Goal: Task Accomplishment & Management: Use online tool/utility

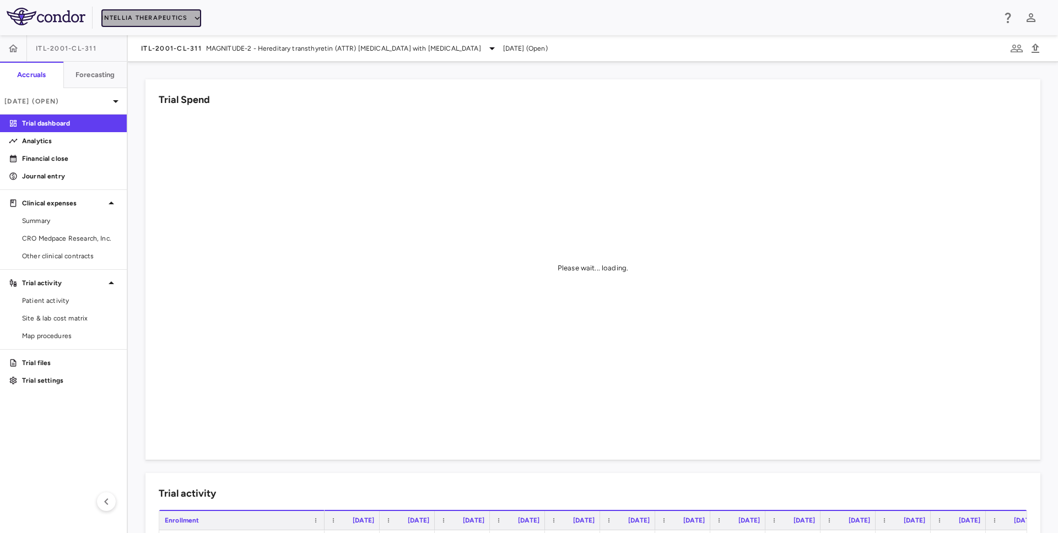
click at [159, 16] on button "Intellia Therapeutics" at bounding box center [150, 18] width 99 height 18
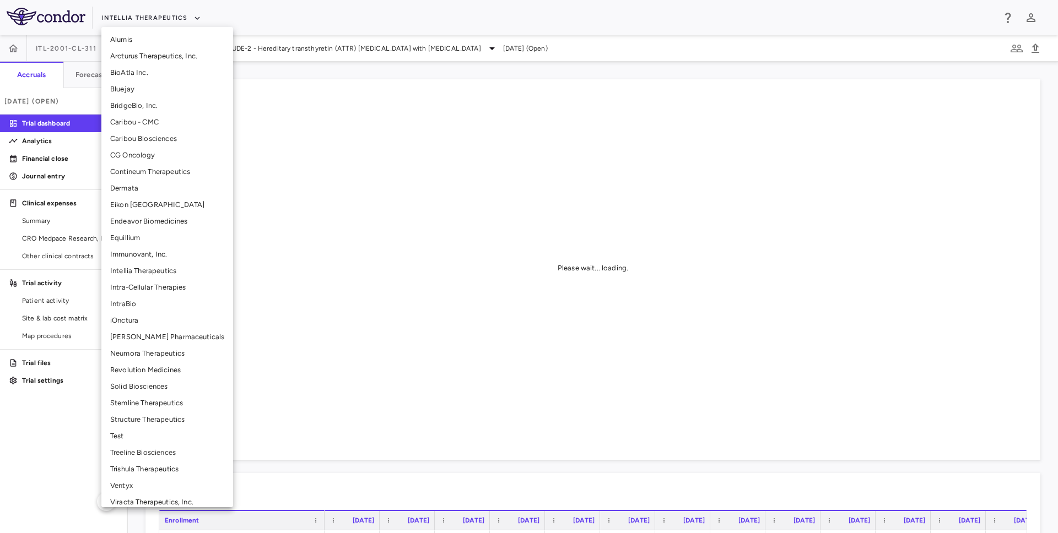
scroll to position [123, 0]
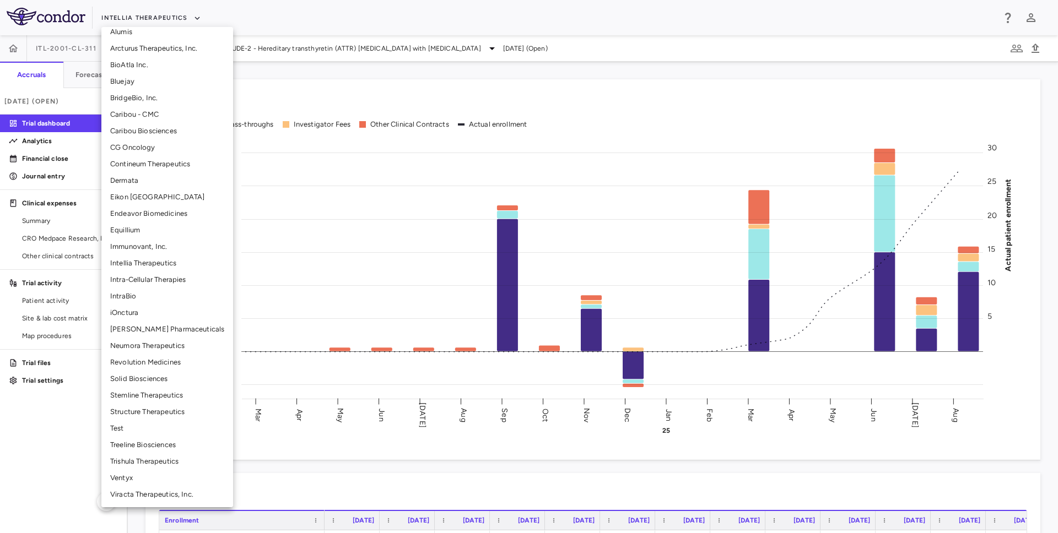
click at [157, 350] on li "Neumora Therapeutics" at bounding box center [167, 346] width 132 height 17
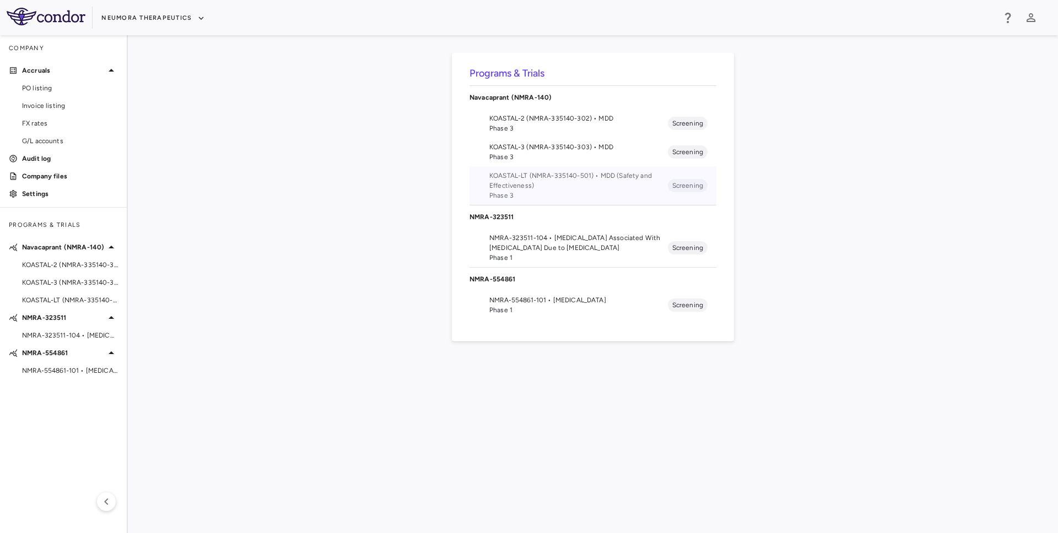
click at [545, 178] on span "KOASTAL-LT (NMRA-335140-501) • MDD (Safety and Effectiveness)" at bounding box center [578, 181] width 178 height 20
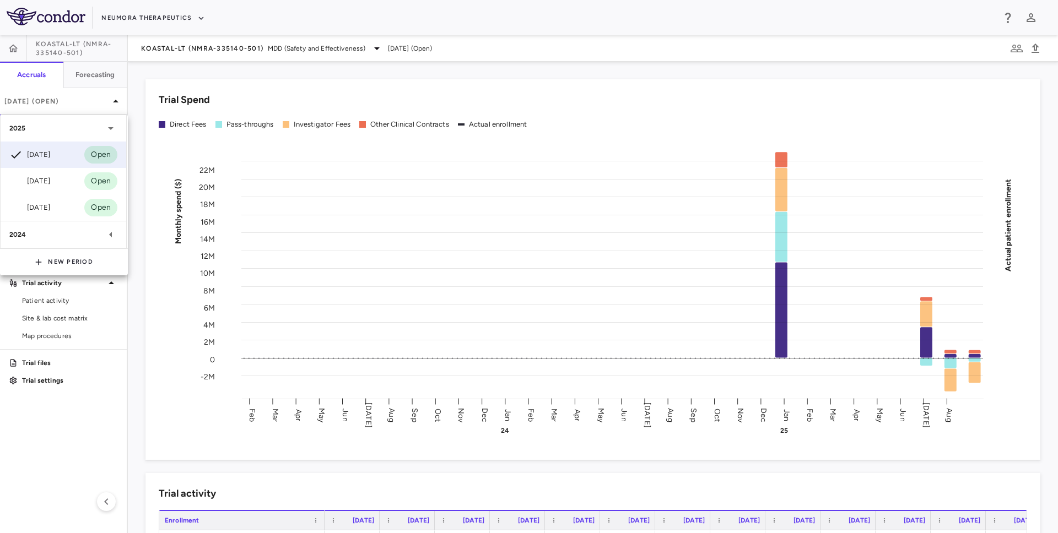
click at [82, 98] on div at bounding box center [529, 266] width 1058 height 533
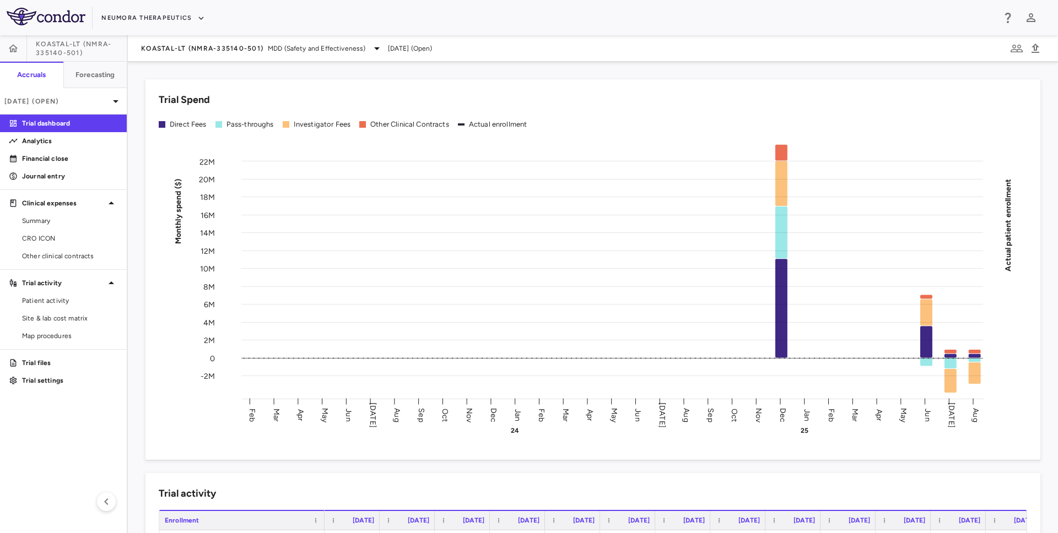
click at [82, 98] on p "[DATE] (Open)" at bounding box center [56, 101] width 105 height 10
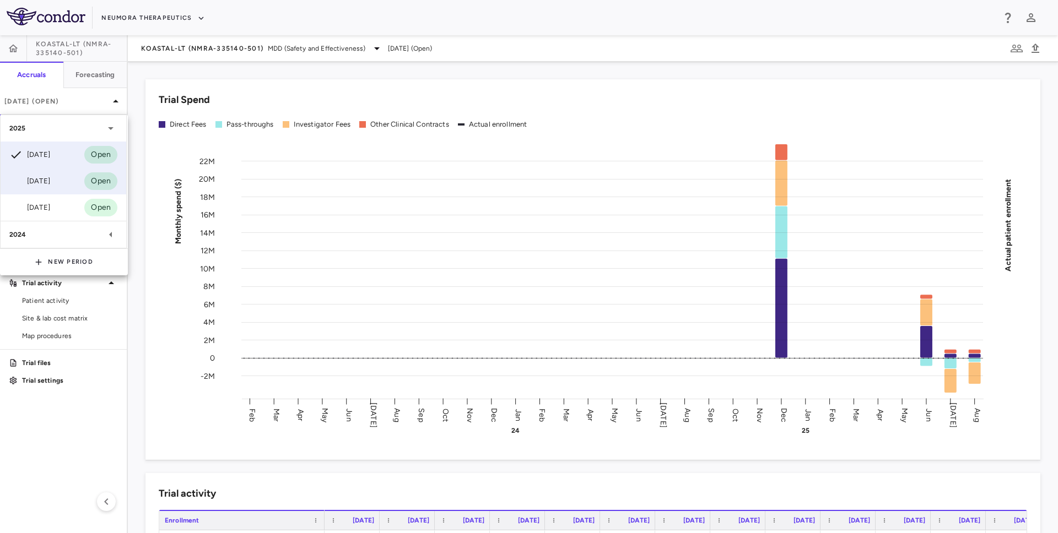
click at [50, 178] on div "[DATE]" at bounding box center [29, 181] width 41 height 13
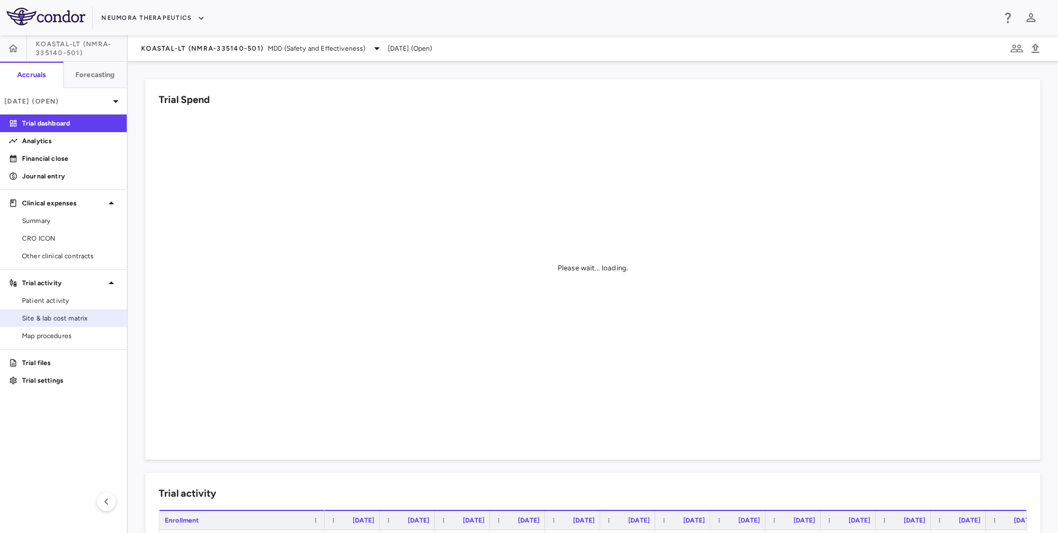
click at [62, 316] on span "Site & lab cost matrix" at bounding box center [70, 318] width 96 height 10
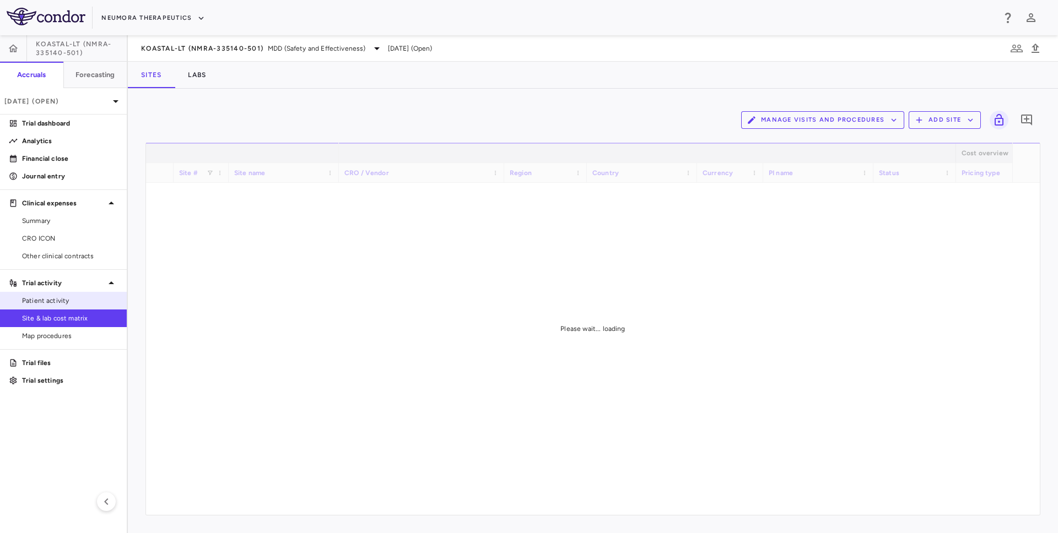
click at [99, 295] on link "Patient activity" at bounding box center [63, 300] width 127 height 17
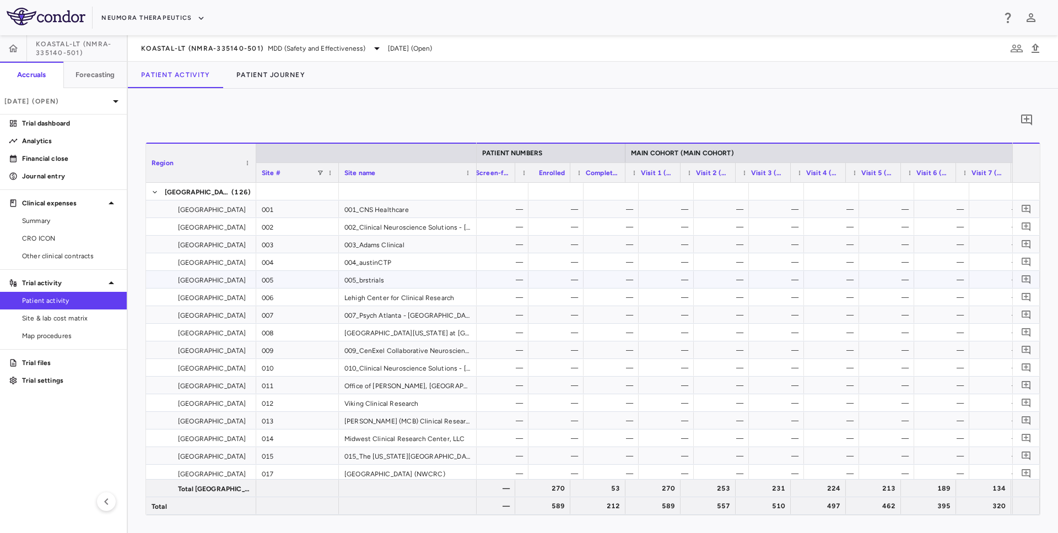
scroll to position [0, 555]
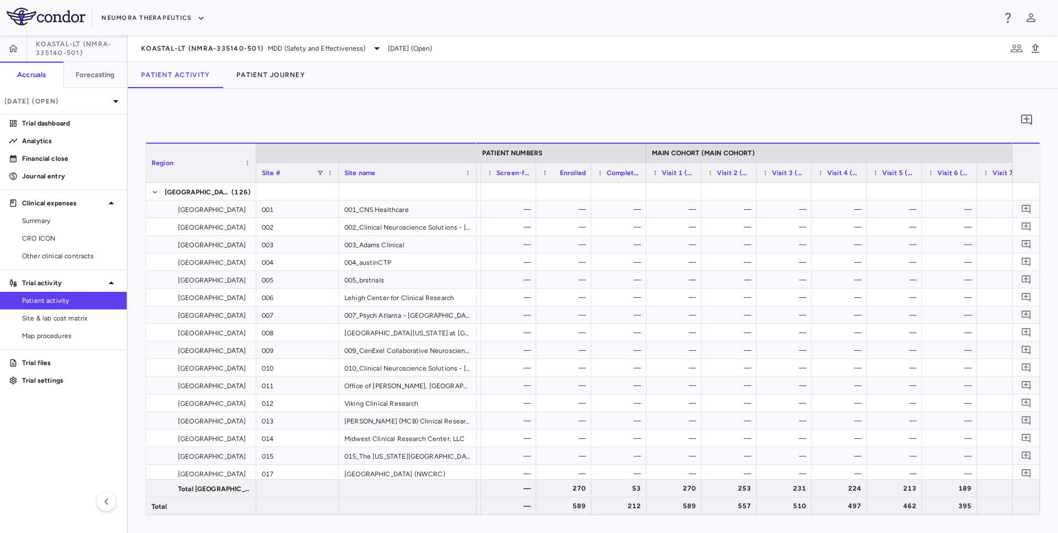
click at [652, 172] on span at bounding box center [655, 173] width 7 height 7
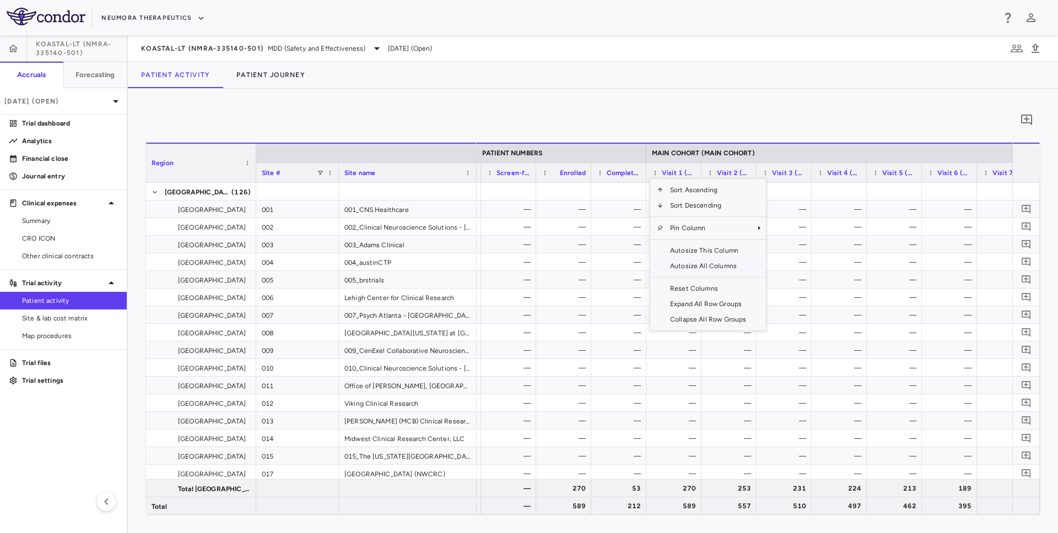
click at [689, 268] on span "Autosize All Columns" at bounding box center [707, 265] width 89 height 15
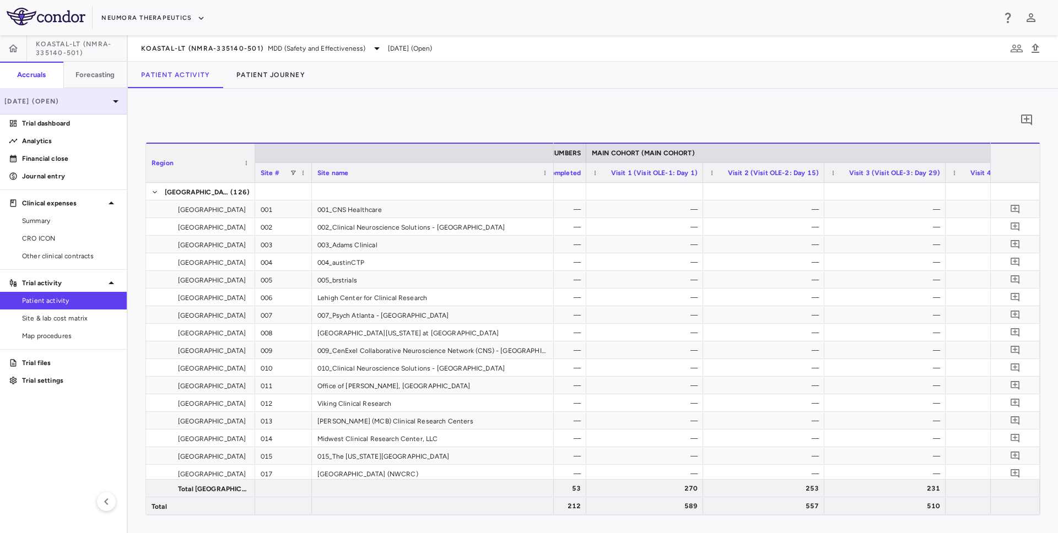
click at [71, 101] on p "[DATE] (Open)" at bounding box center [56, 101] width 105 height 10
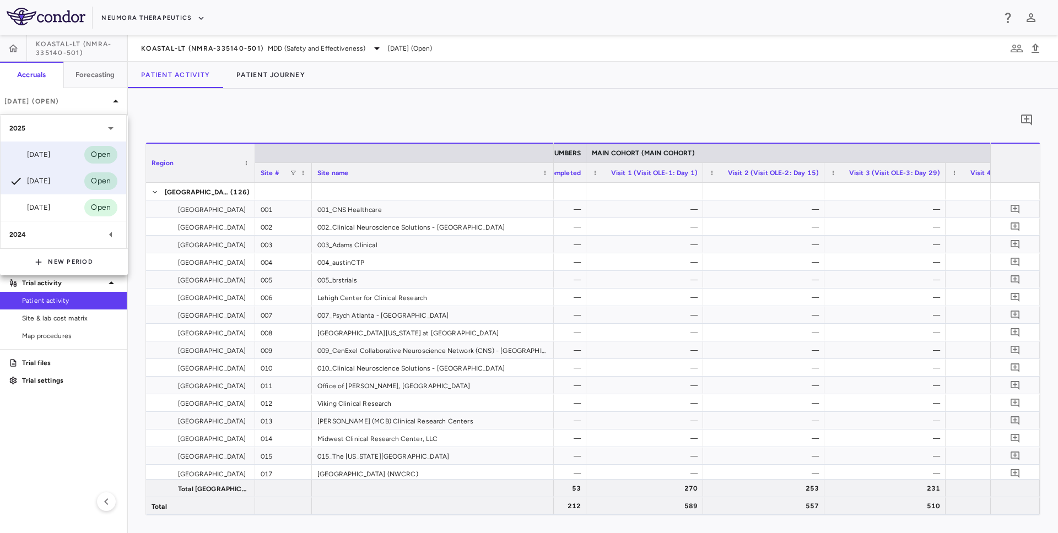
click at [67, 156] on div "[DATE] Open" at bounding box center [64, 155] width 126 height 26
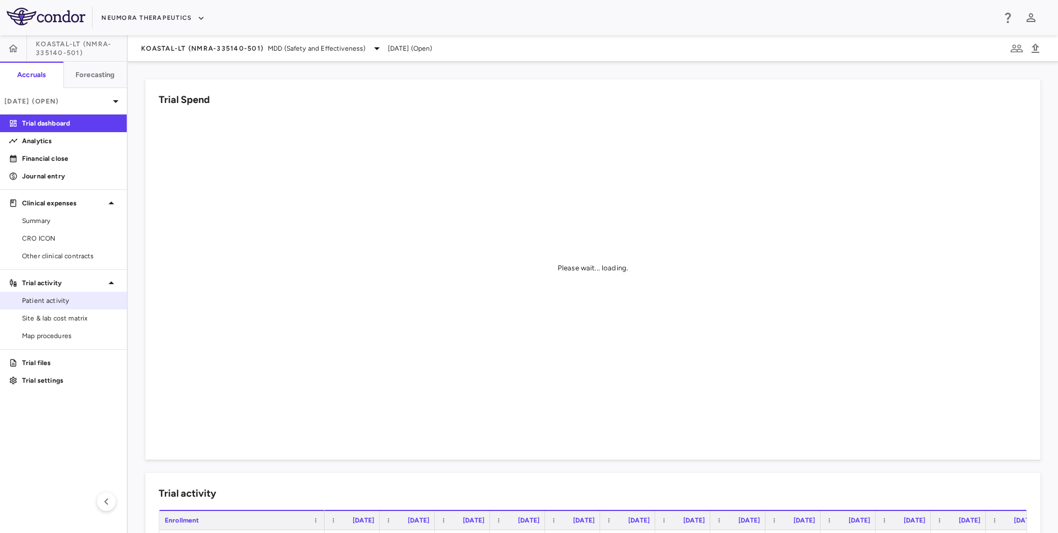
click at [50, 303] on span "Patient activity" at bounding box center [70, 301] width 96 height 10
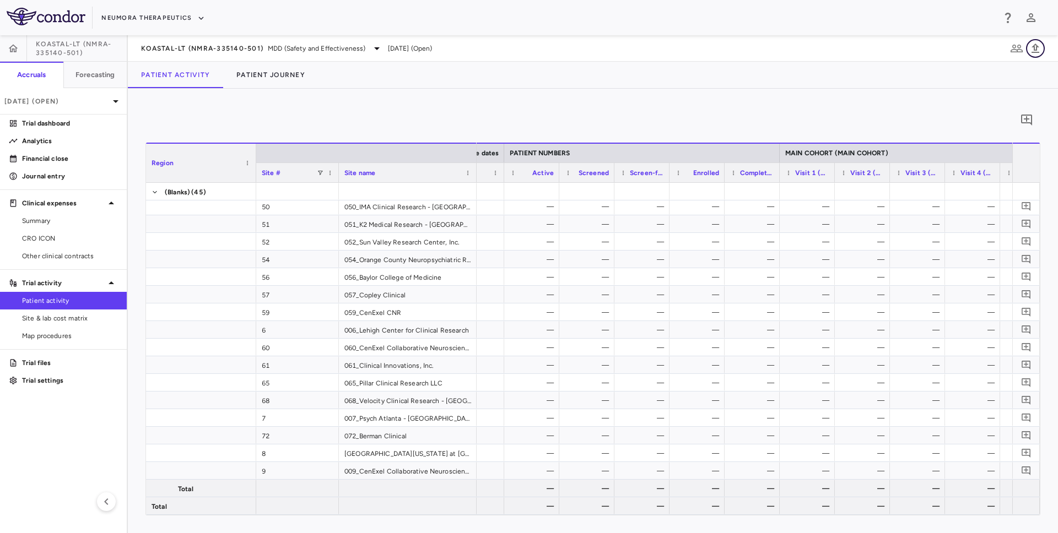
click at [1033, 51] on icon "button" at bounding box center [1034, 48] width 13 height 13
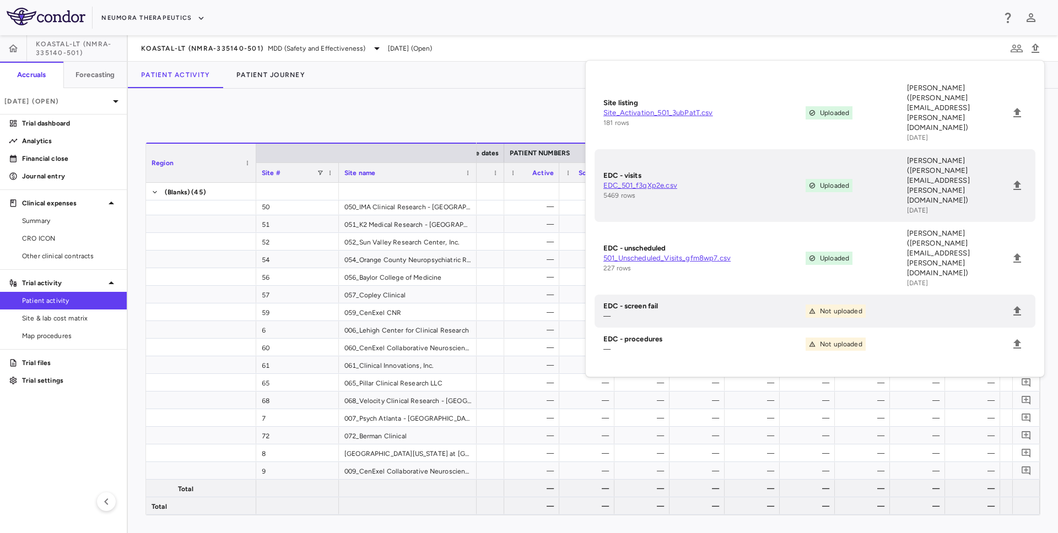
click at [453, 121] on div "0" at bounding box center [592, 120] width 895 height 28
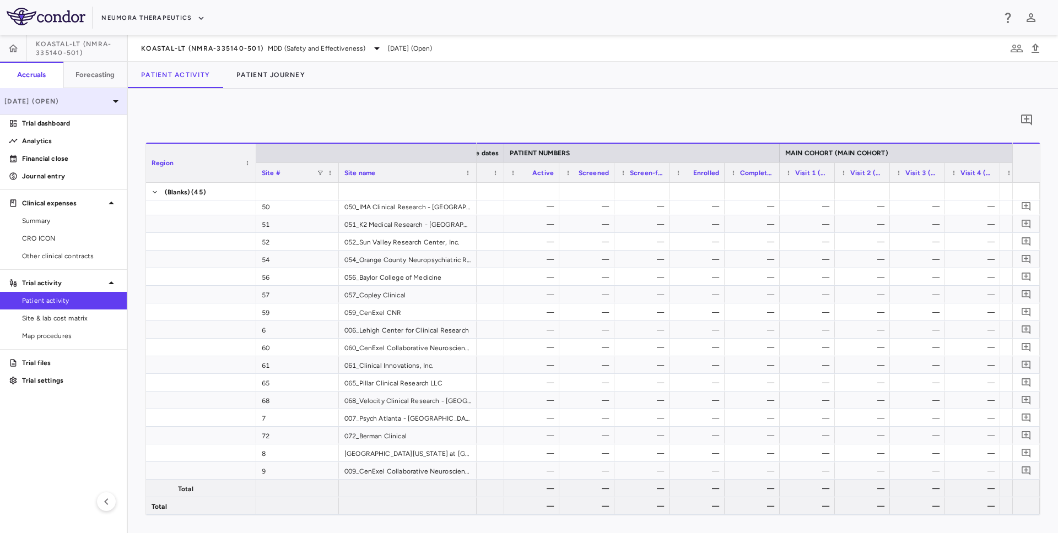
click at [79, 112] on div "[DATE] (Open)" at bounding box center [63, 101] width 127 height 26
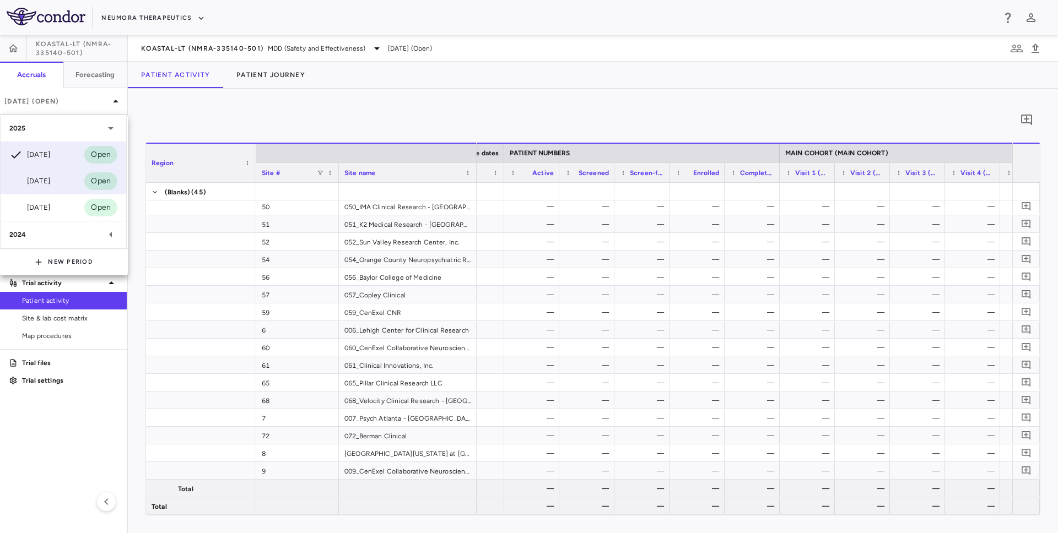
click at [52, 189] on div "[DATE] Open" at bounding box center [64, 181] width 126 height 26
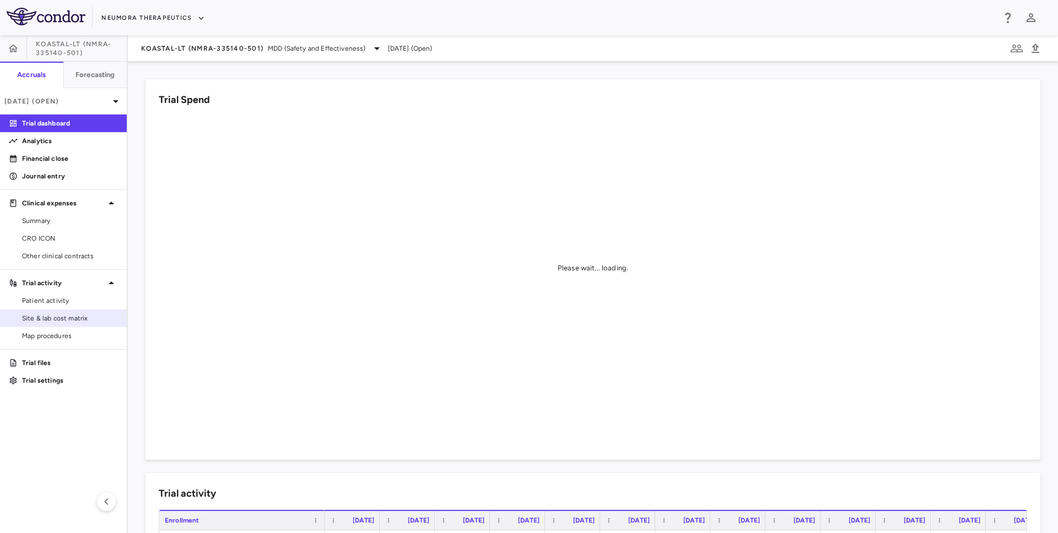
click at [52, 312] on link "Site & lab cost matrix" at bounding box center [63, 318] width 127 height 17
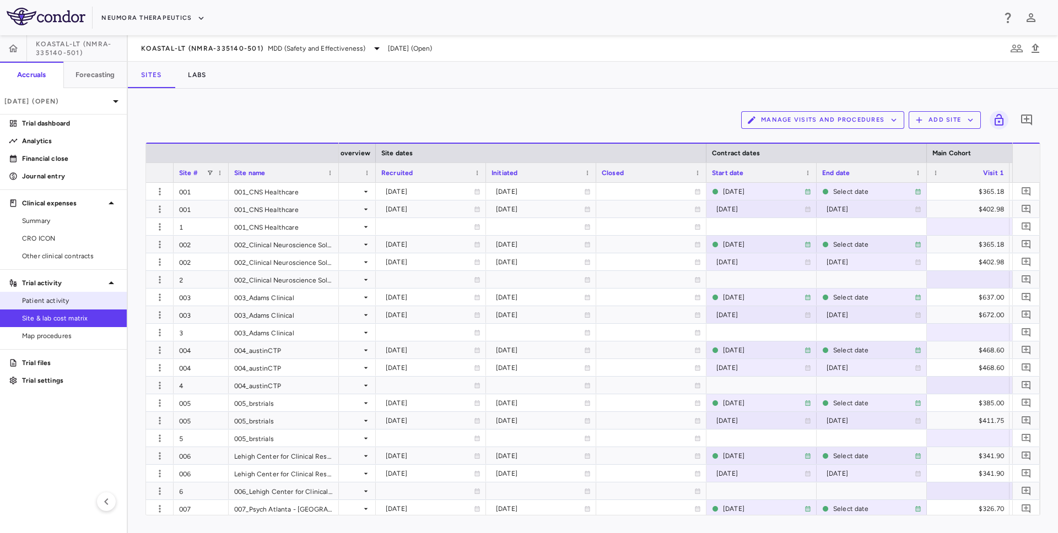
click at [91, 304] on span "Patient activity" at bounding box center [70, 301] width 96 height 10
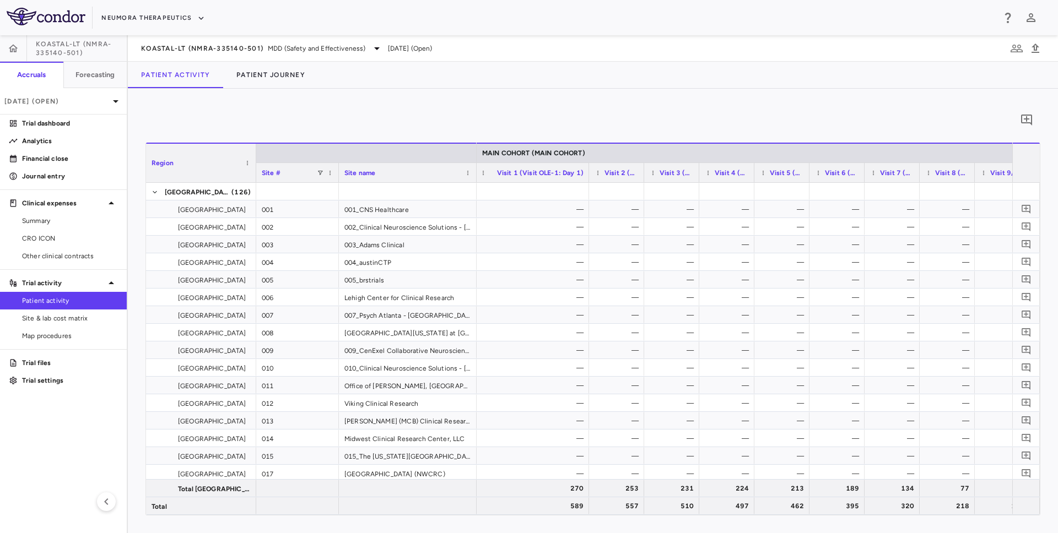
drag, startPoint x: 528, startPoint y: 174, endPoint x: 588, endPoint y: 176, distance: 59.5
click at [588, 176] on div at bounding box center [588, 172] width 4 height 19
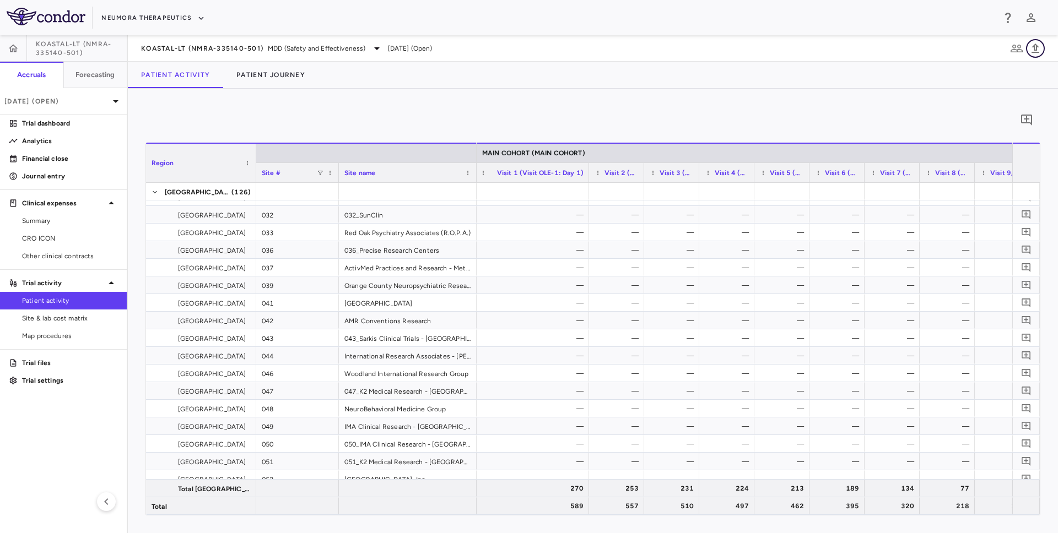
click at [1033, 44] on icon "button" at bounding box center [1034, 48] width 13 height 13
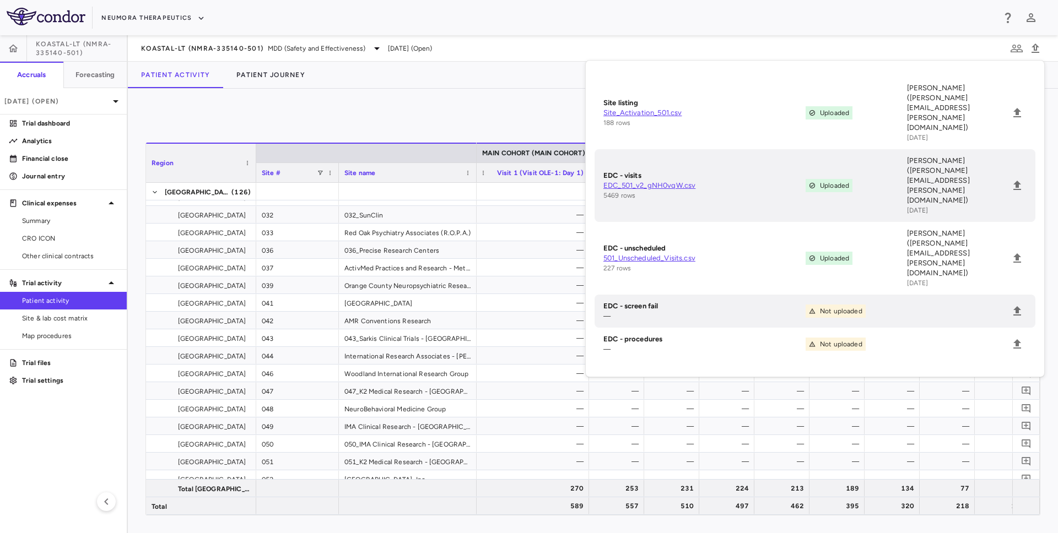
click at [639, 181] on link "EDC_501_v2_gNH0vqW.csv" at bounding box center [704, 186] width 202 height 10
click at [72, 104] on p "[DATE] (Open)" at bounding box center [56, 101] width 105 height 10
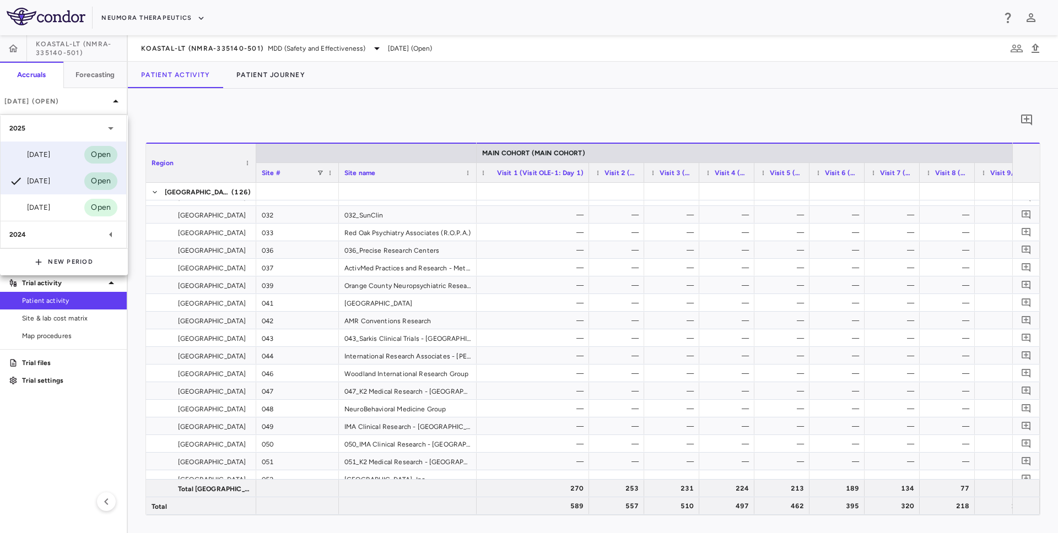
click at [49, 146] on div "[DATE] Open" at bounding box center [64, 155] width 126 height 26
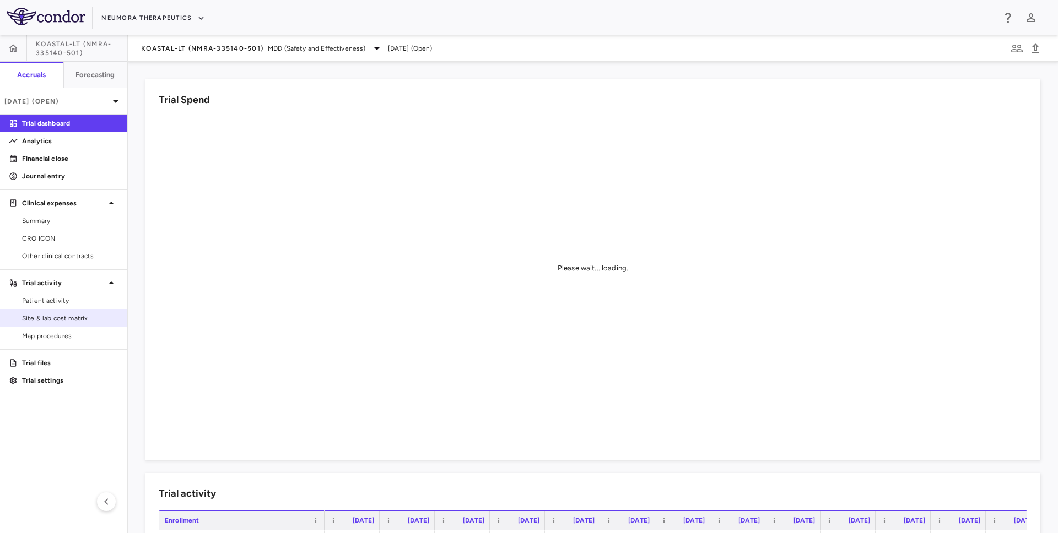
click at [45, 322] on span "Site & lab cost matrix" at bounding box center [70, 318] width 96 height 10
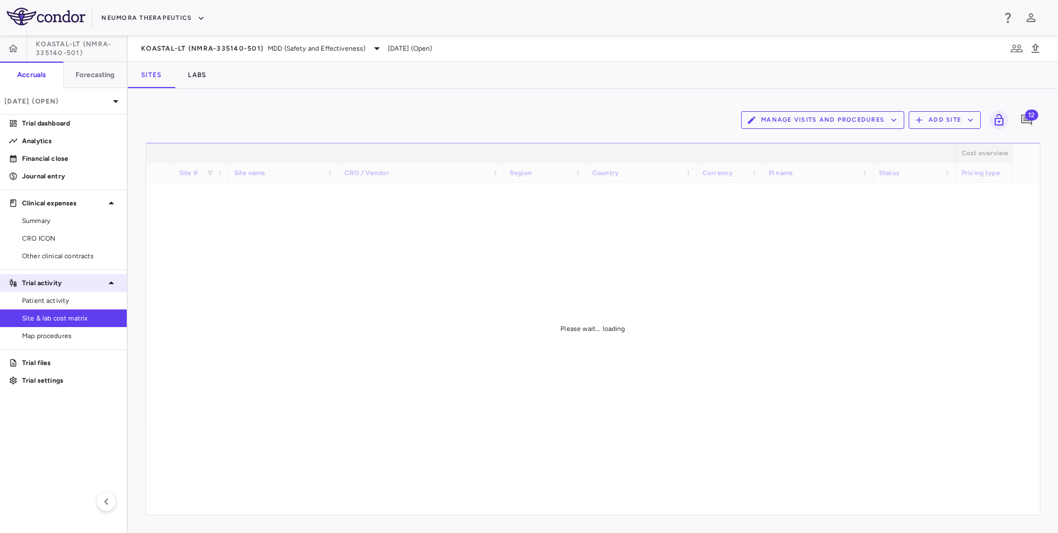
click at [64, 283] on p "Trial activity" at bounding box center [63, 283] width 83 height 10
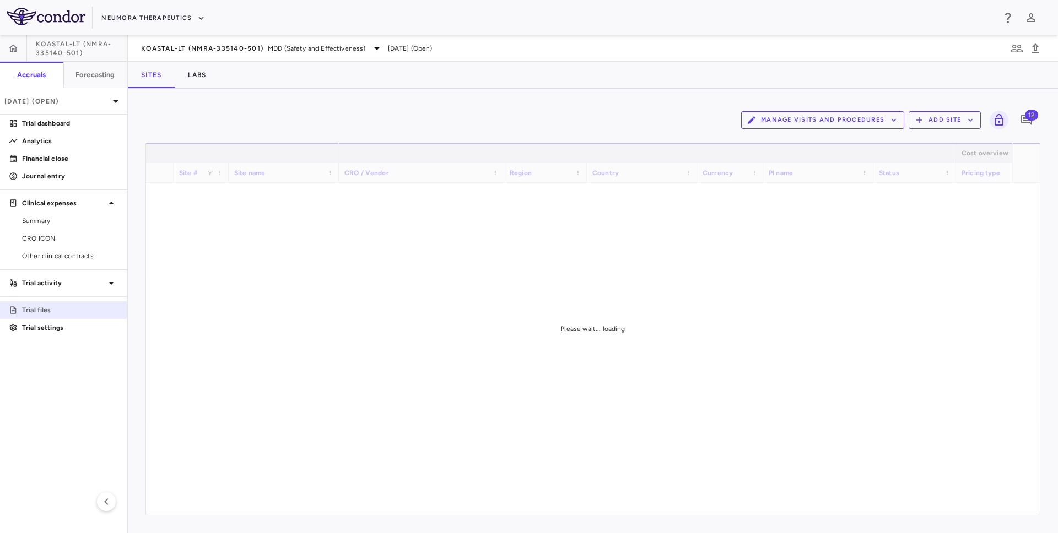
click at [53, 308] on p "Trial files" at bounding box center [70, 310] width 96 height 10
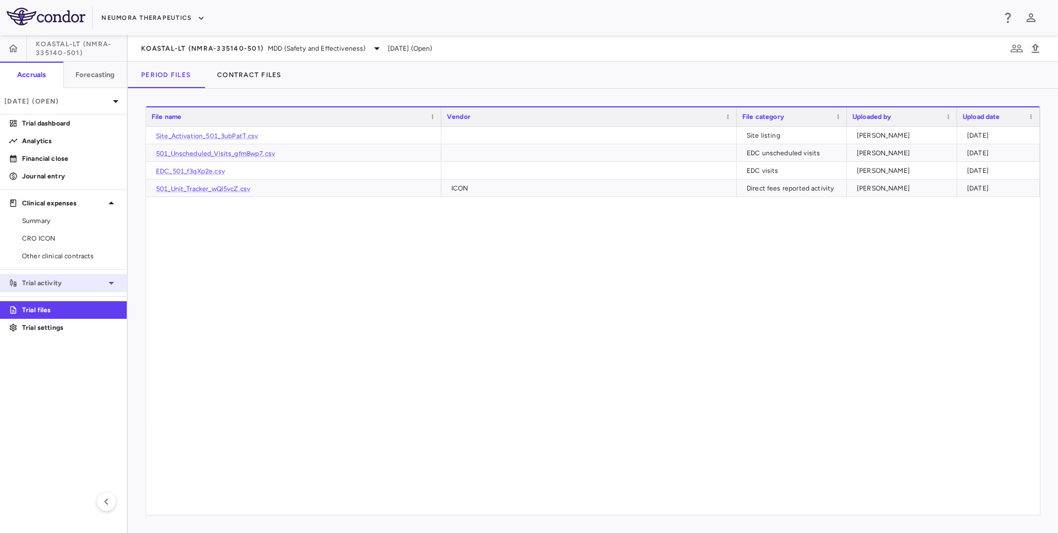
click at [67, 277] on div "Trial activity" at bounding box center [63, 283] width 127 height 20
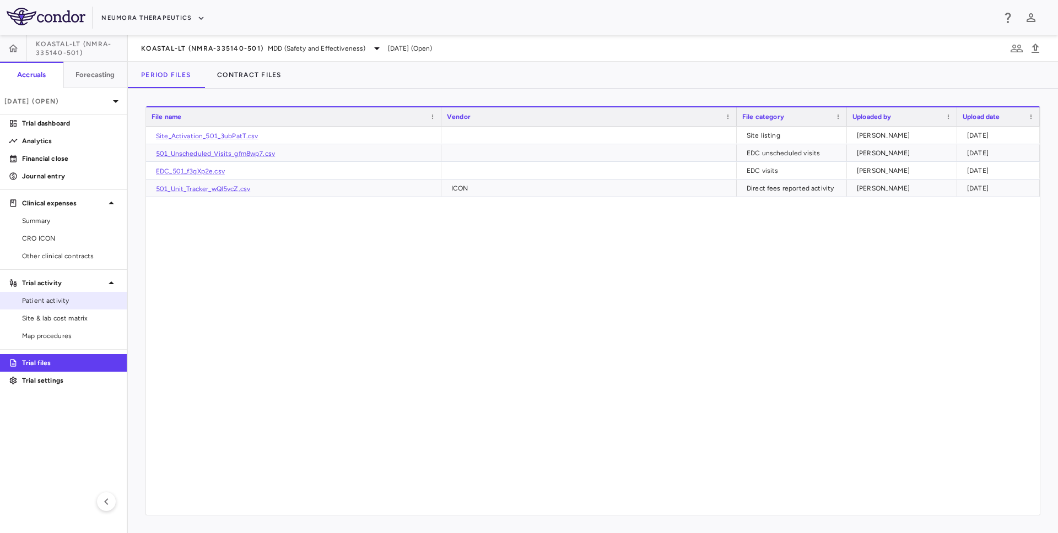
click at [63, 302] on span "Patient activity" at bounding box center [70, 301] width 96 height 10
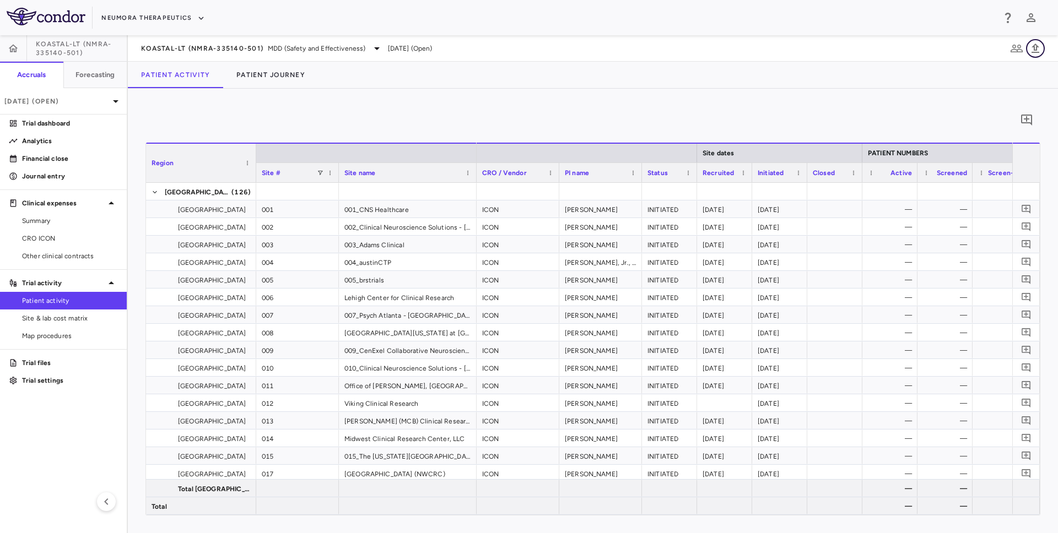
click at [1038, 55] on icon "button" at bounding box center [1034, 48] width 13 height 13
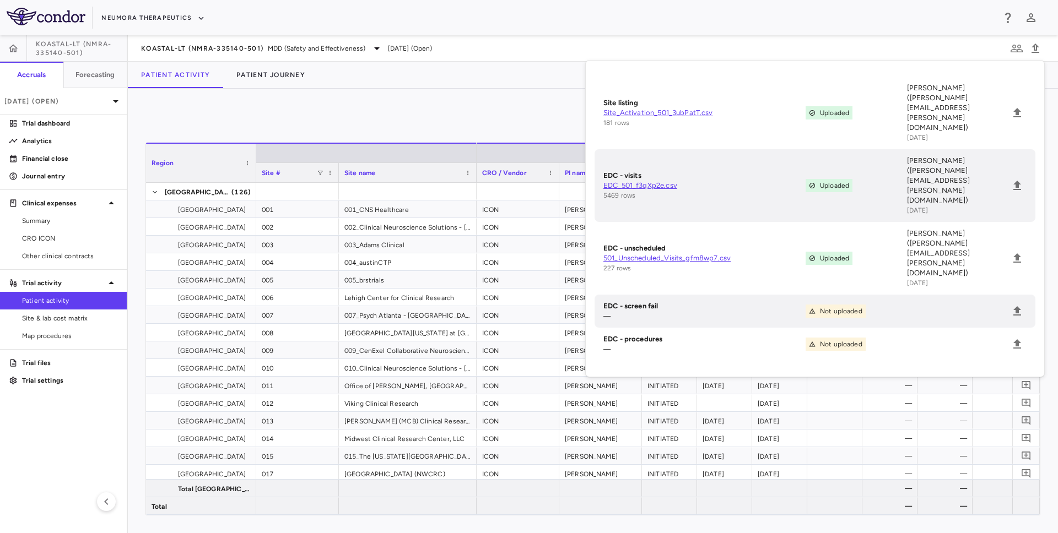
click at [643, 181] on link "EDC_501_f3qXp2e.csv" at bounding box center [704, 186] width 202 height 10
click at [512, 107] on div "0" at bounding box center [592, 120] width 895 height 28
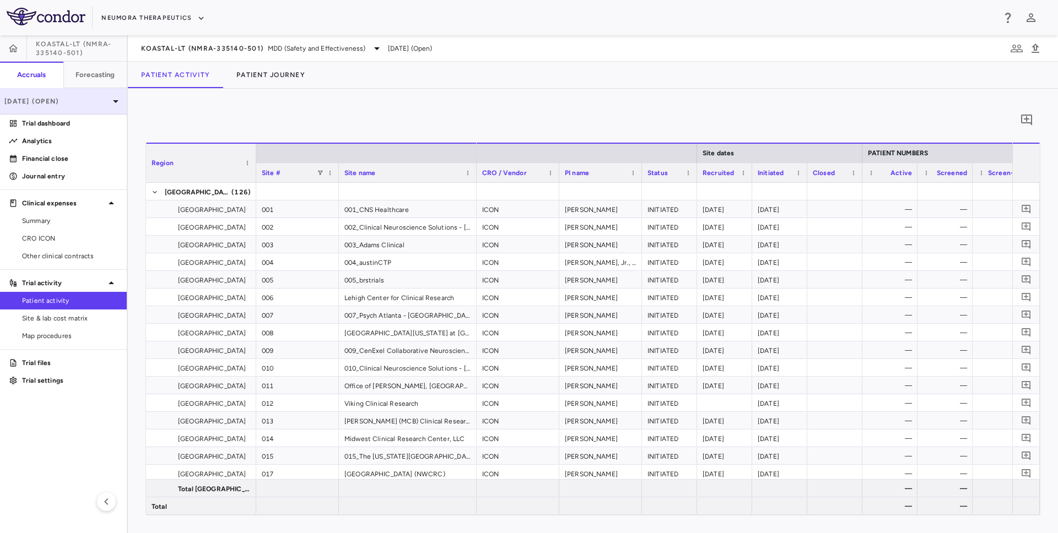
click at [74, 102] on p "[DATE] (Open)" at bounding box center [56, 101] width 105 height 10
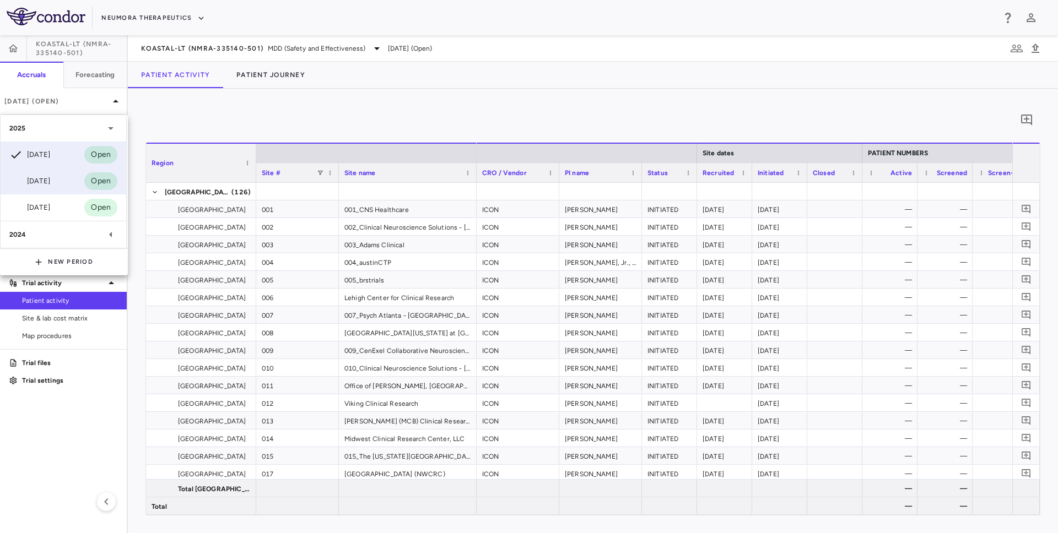
click at [48, 188] on div "[DATE] Open" at bounding box center [64, 181] width 126 height 26
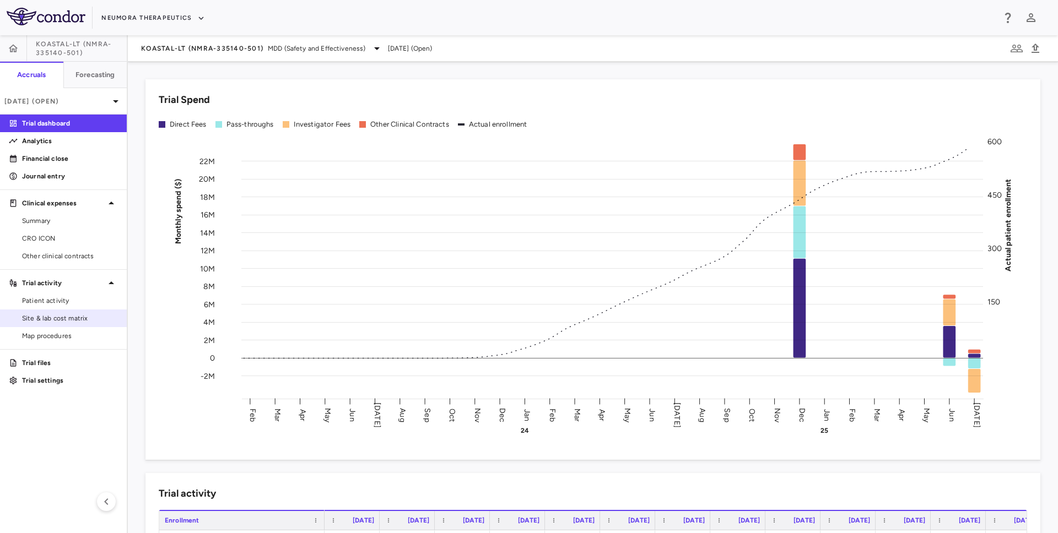
click at [95, 322] on span "Site & lab cost matrix" at bounding box center [70, 318] width 96 height 10
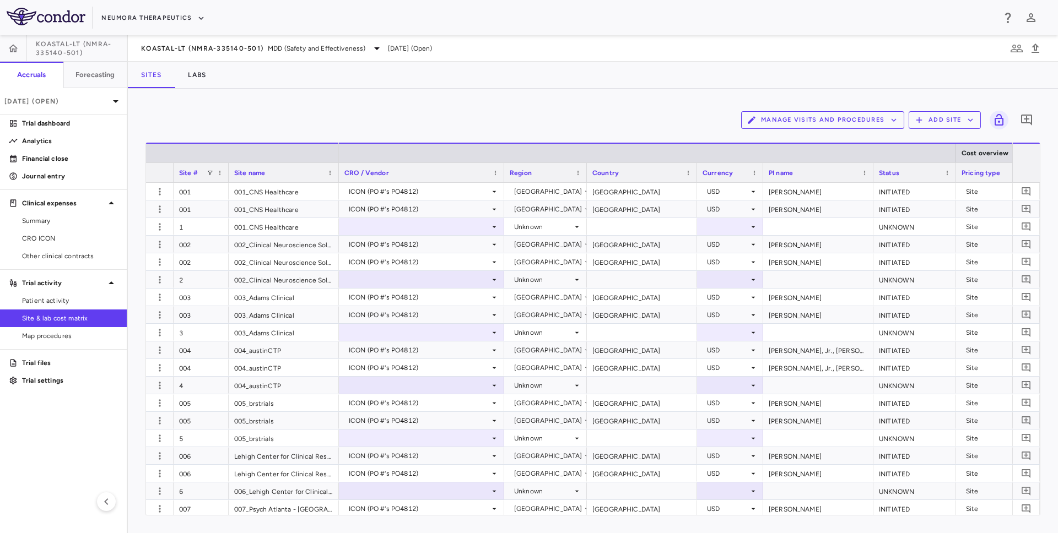
click at [794, 123] on button "Manage Visits and Procedures" at bounding box center [822, 120] width 163 height 18
click at [803, 147] on li "Visit Schedules" at bounding box center [810, 141] width 117 height 17
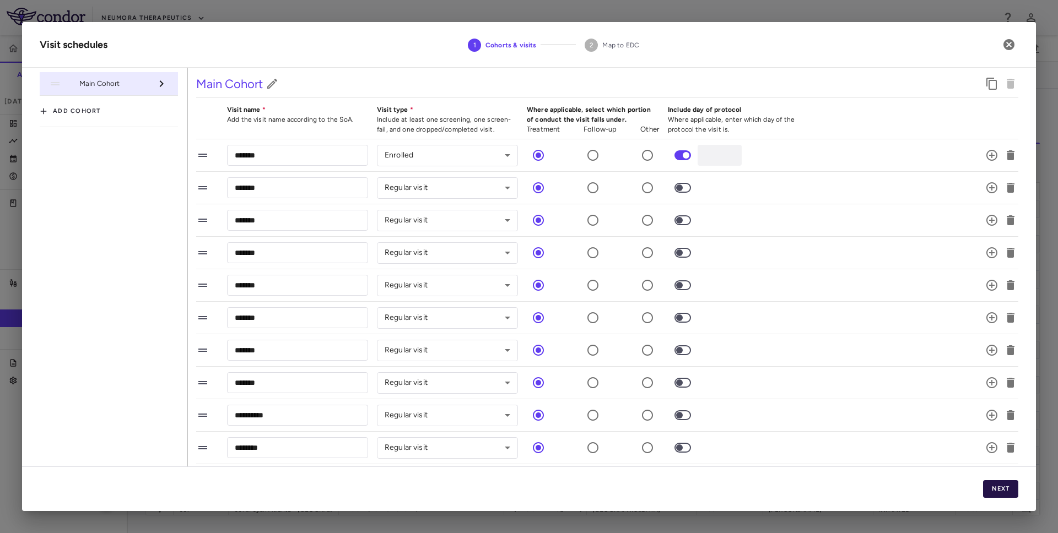
click at [1000, 490] on button "Next" at bounding box center [1000, 489] width 35 height 18
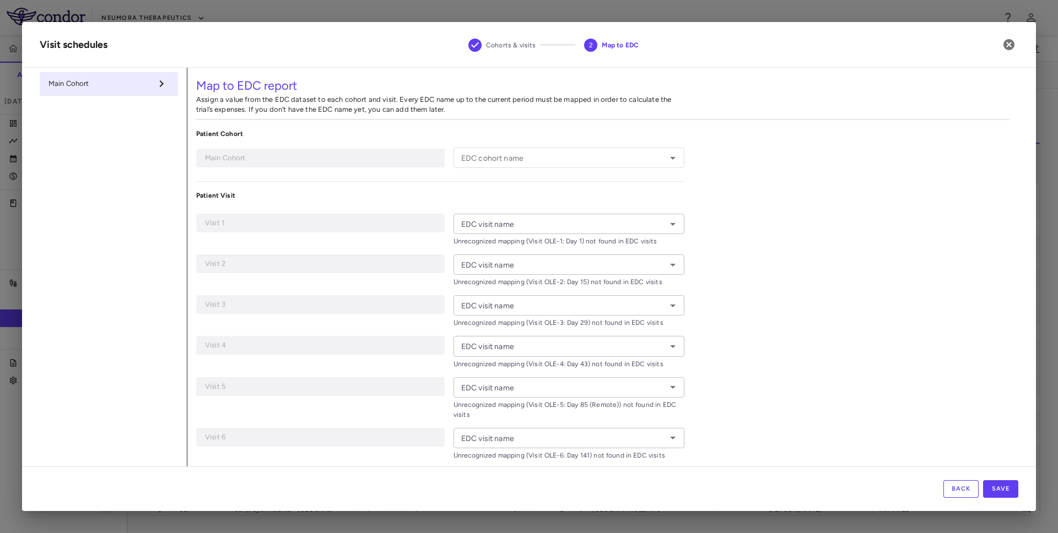
type input "**********"
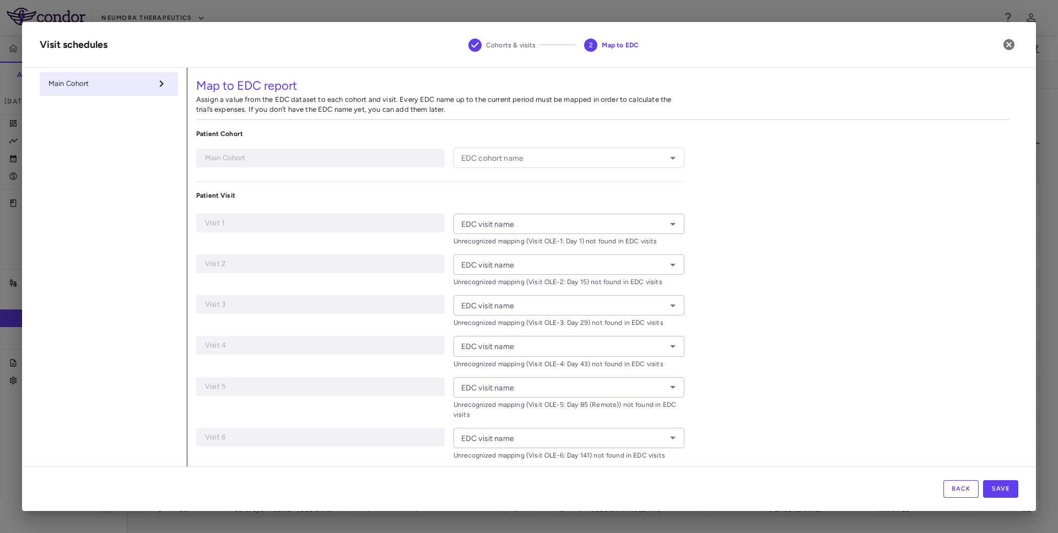
type input "**********"
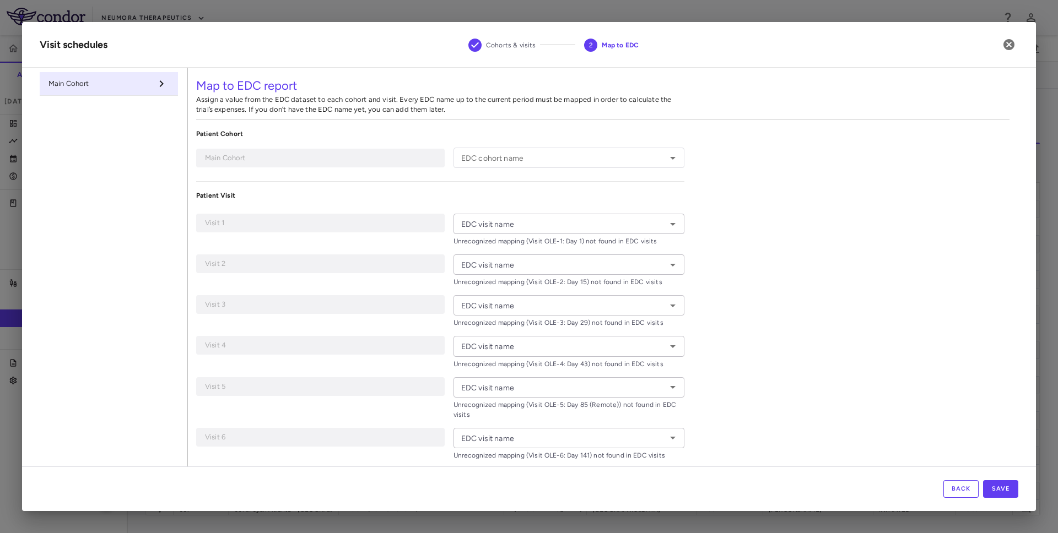
type input "**********"
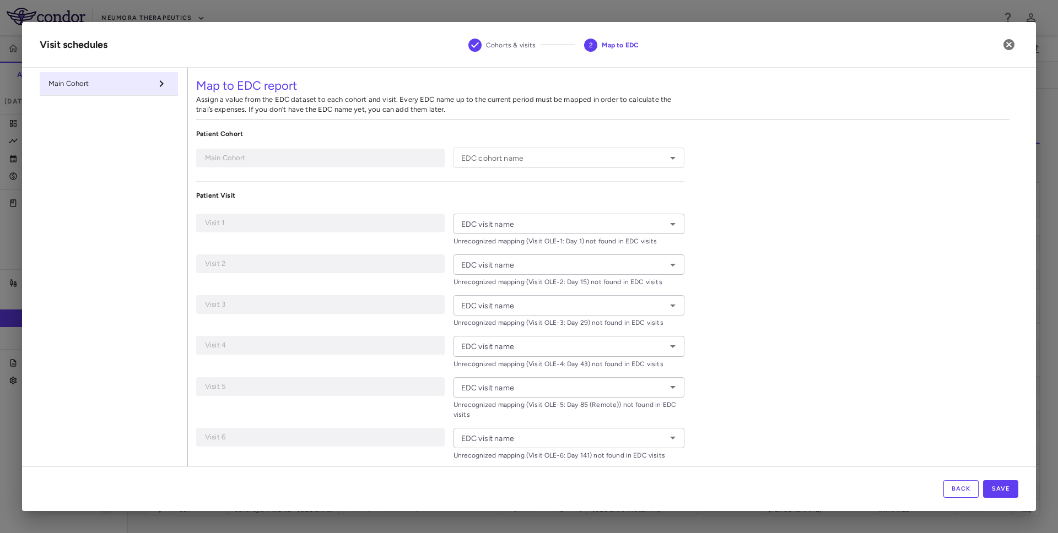
type input "**********"
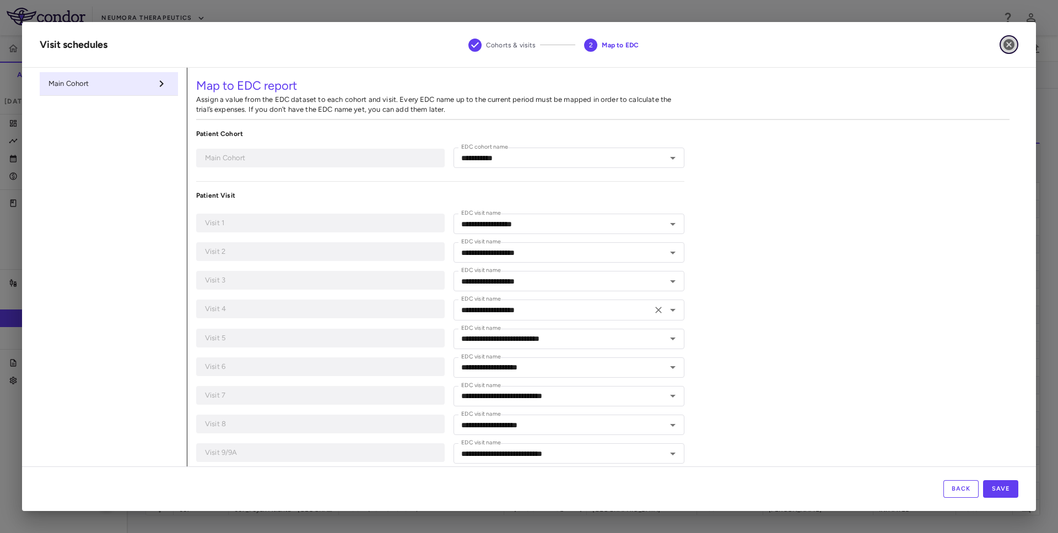
click at [1016, 42] on button "button" at bounding box center [1008, 44] width 19 height 19
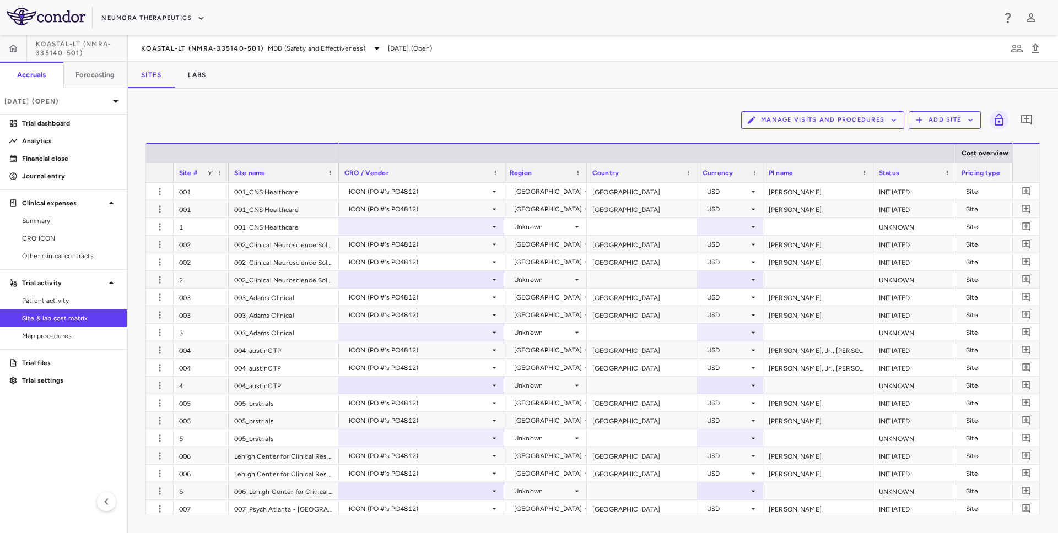
click at [876, 116] on button "Manage Visits and Procedures" at bounding box center [822, 120] width 163 height 18
click at [603, 107] on div at bounding box center [529, 266] width 1058 height 533
click at [833, 128] on button "Manage Visits and Procedures" at bounding box center [822, 120] width 163 height 18
click at [812, 134] on li "Visit Schedules" at bounding box center [810, 141] width 117 height 17
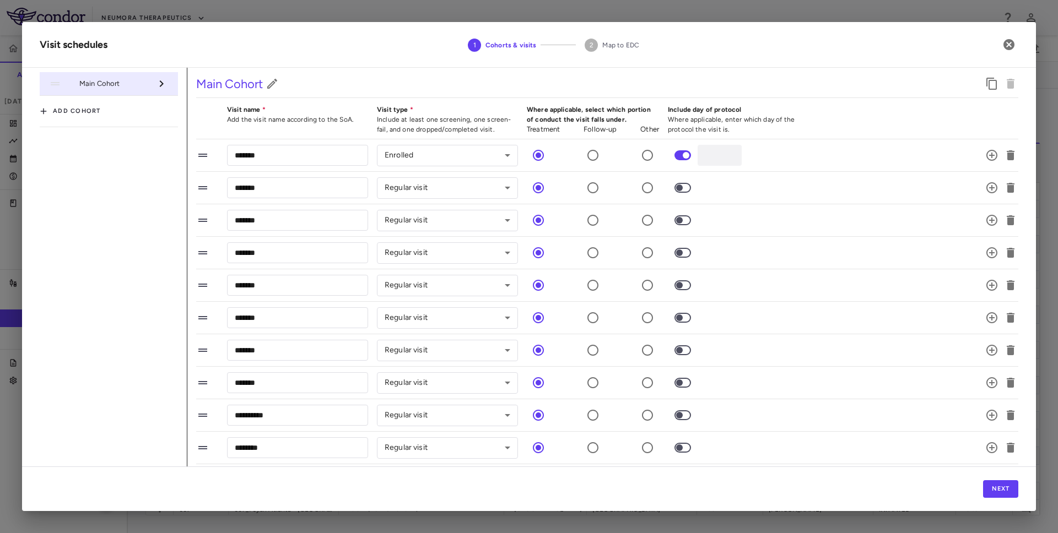
click at [749, 490] on div "Next" at bounding box center [529, 489] width 1014 height 45
click at [1008, 497] on button "Next" at bounding box center [1000, 489] width 35 height 18
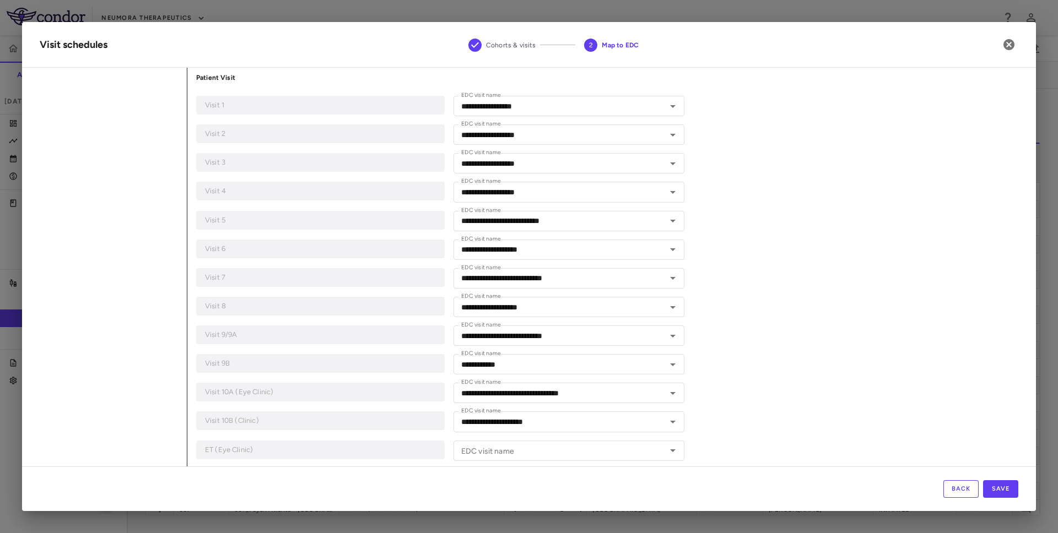
scroll to position [244, 0]
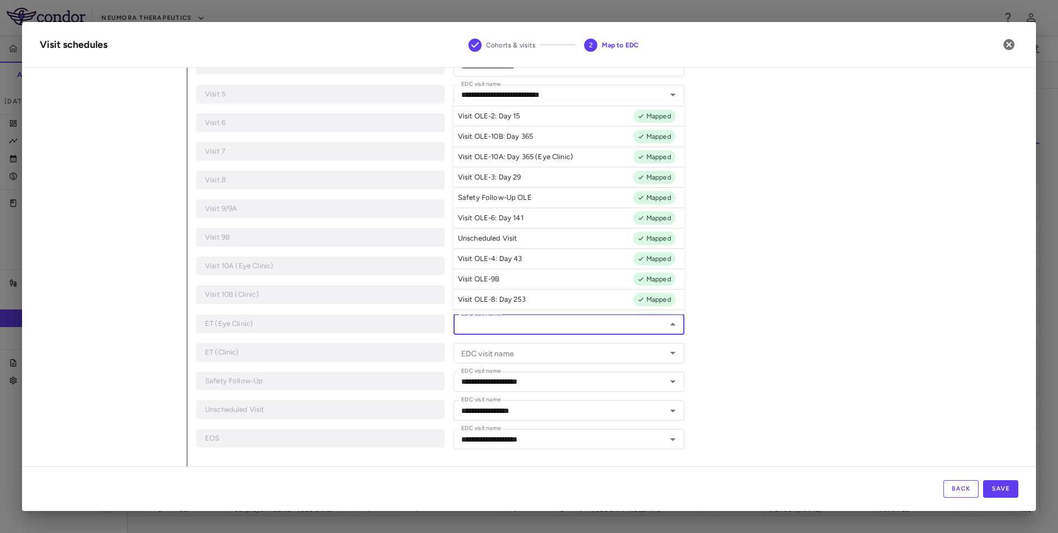
click at [553, 326] on input "EDC visit name" at bounding box center [560, 325] width 206 height 14
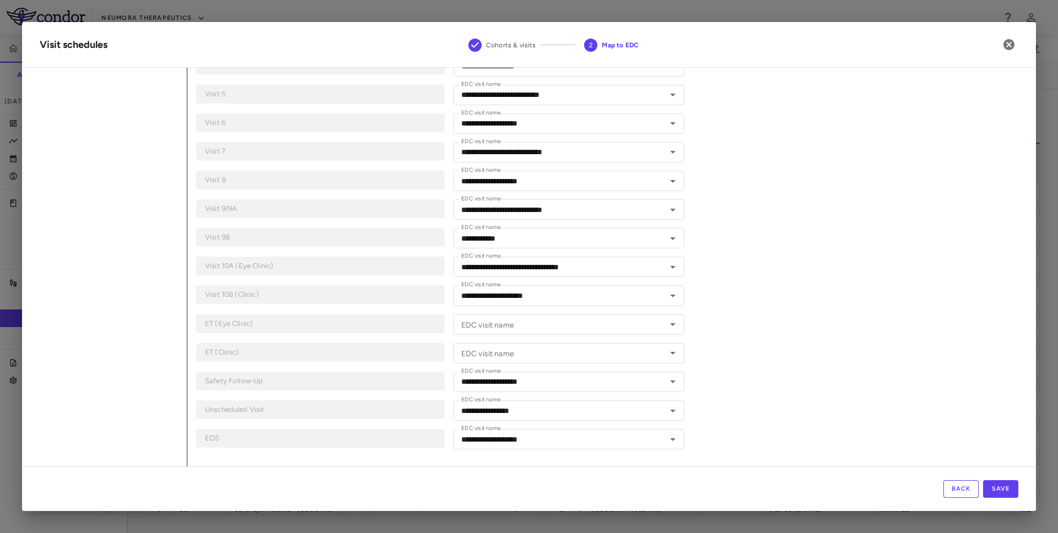
click at [826, 217] on div "**********" at bounding box center [602, 145] width 831 height 643
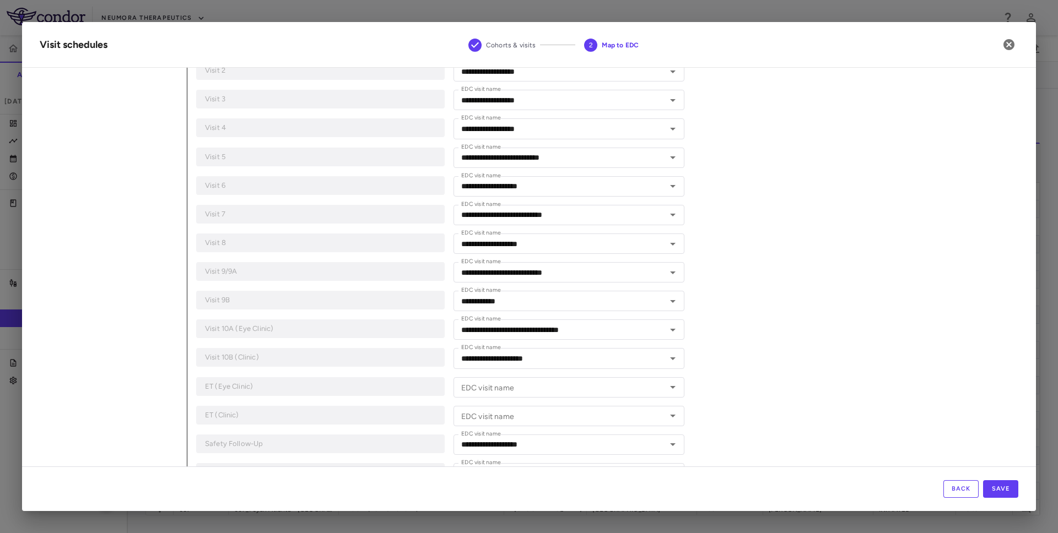
scroll to position [182, 0]
click at [650, 382] on input "EDC visit name" at bounding box center [560, 387] width 206 height 14
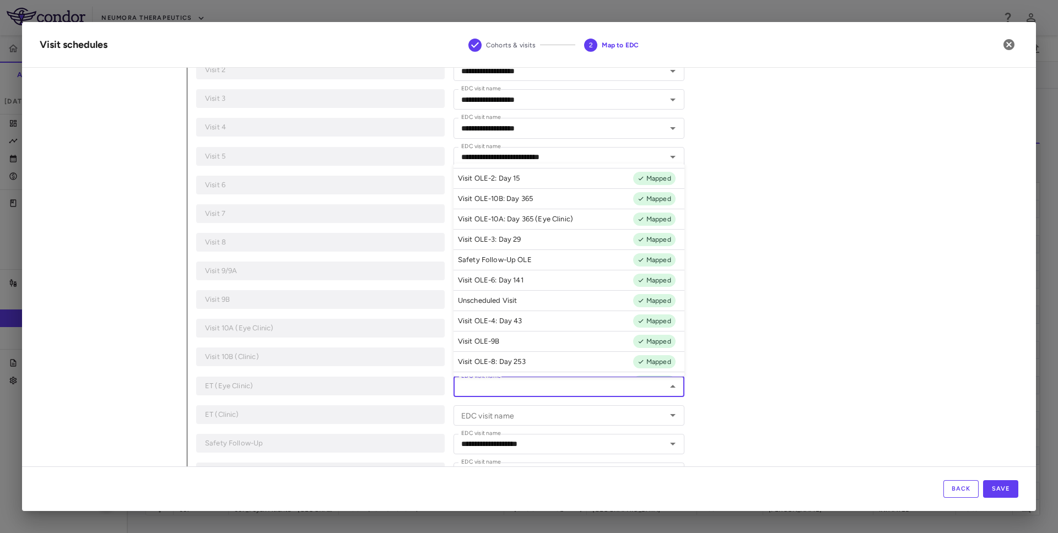
click at [781, 353] on div "**********" at bounding box center [602, 207] width 831 height 643
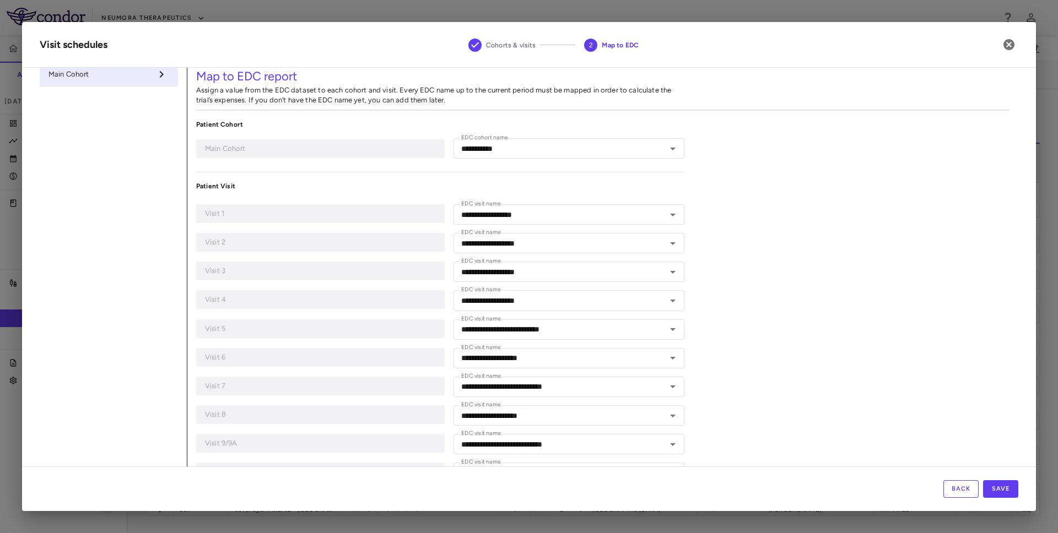
scroll to position [0, 0]
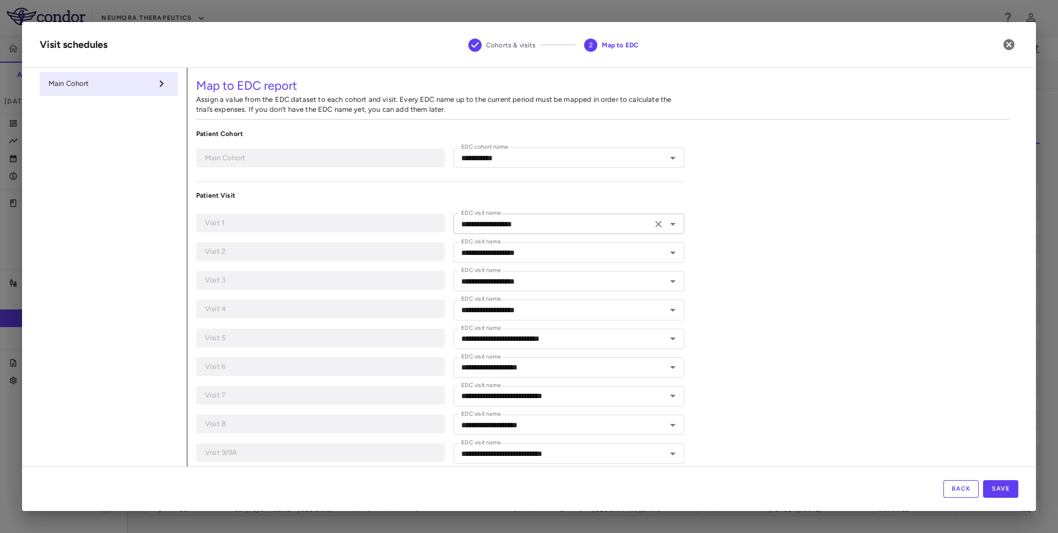
click at [657, 223] on icon "Clear" at bounding box center [658, 224] width 7 height 7
click at [746, 221] on div "**********" at bounding box center [602, 389] width 831 height 643
click at [592, 221] on input "EDC visit name" at bounding box center [560, 224] width 206 height 14
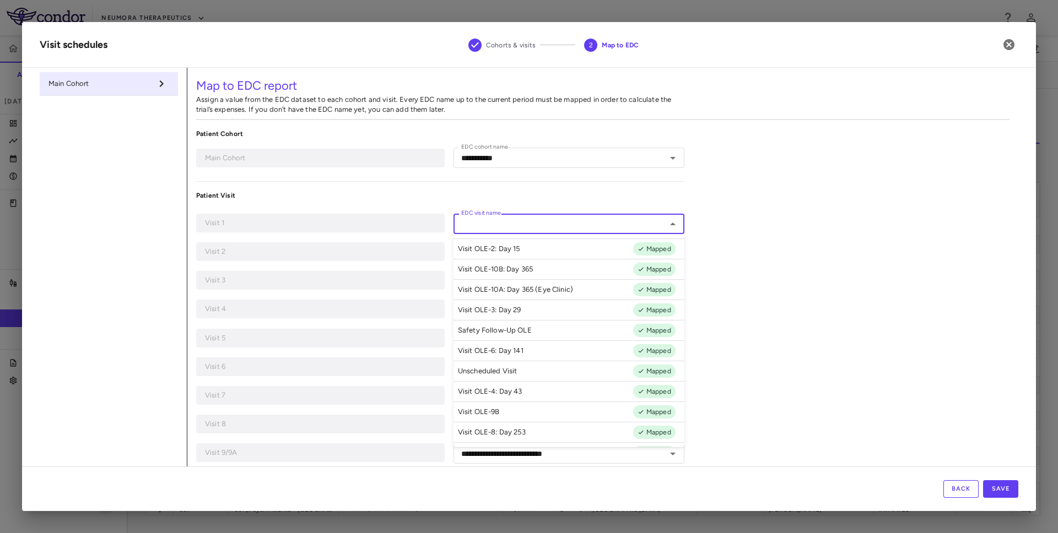
scroll to position [101, 0]
click at [535, 427] on li "Visit OLE-1: Day 1 Not mapped" at bounding box center [568, 432] width 231 height 20
type input "**********"
click at [582, 229] on input "**********" at bounding box center [553, 224] width 192 height 14
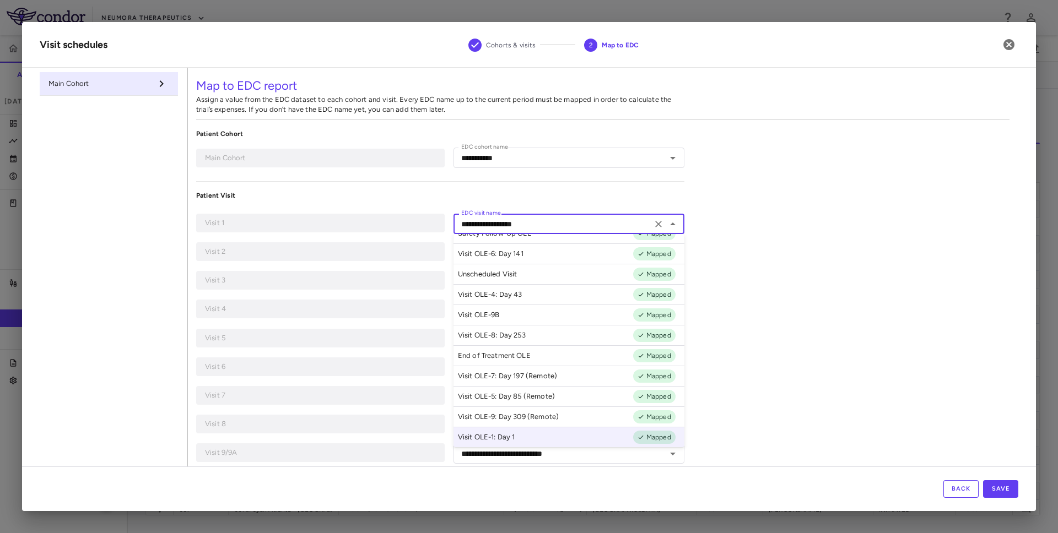
scroll to position [0, 0]
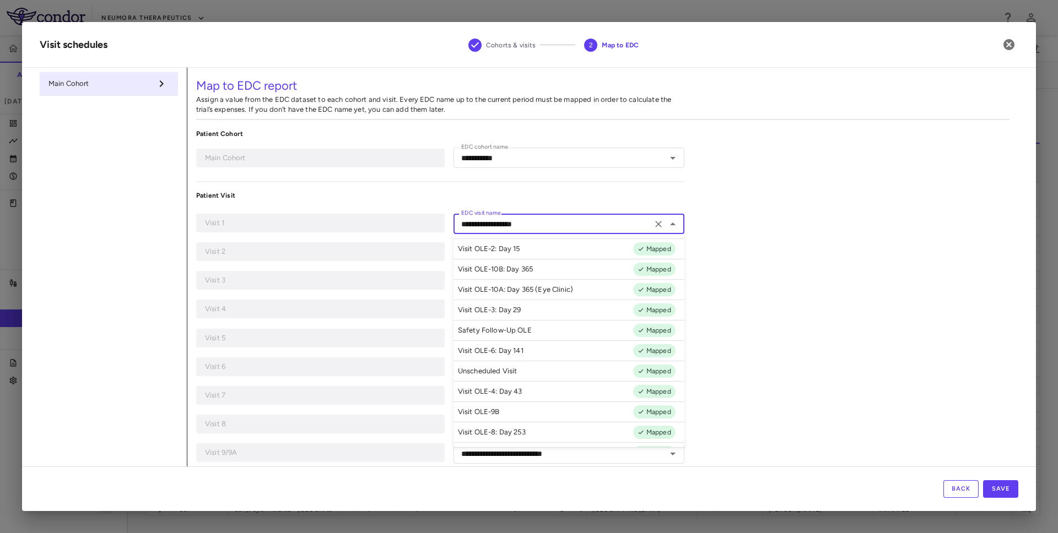
click at [824, 285] on div "**********" at bounding box center [602, 389] width 831 height 643
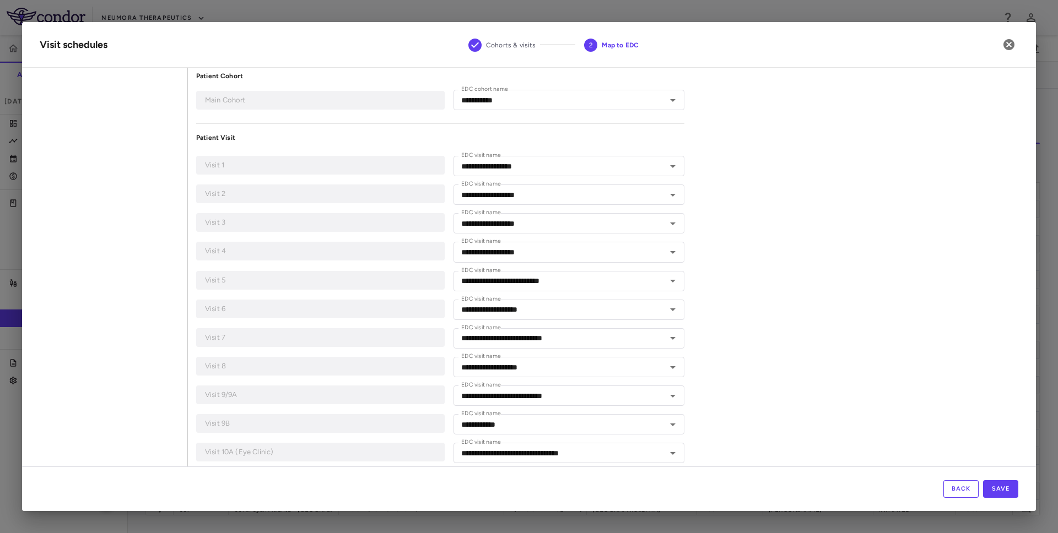
scroll to position [57, 0]
click at [615, 366] on input "**********" at bounding box center [553, 368] width 192 height 14
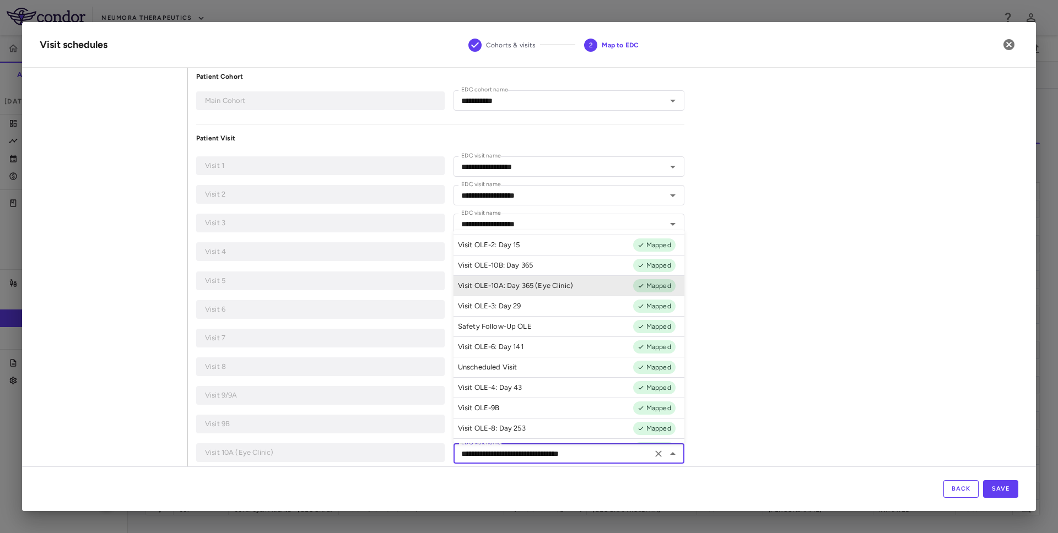
click at [599, 456] on input "**********" at bounding box center [553, 454] width 192 height 14
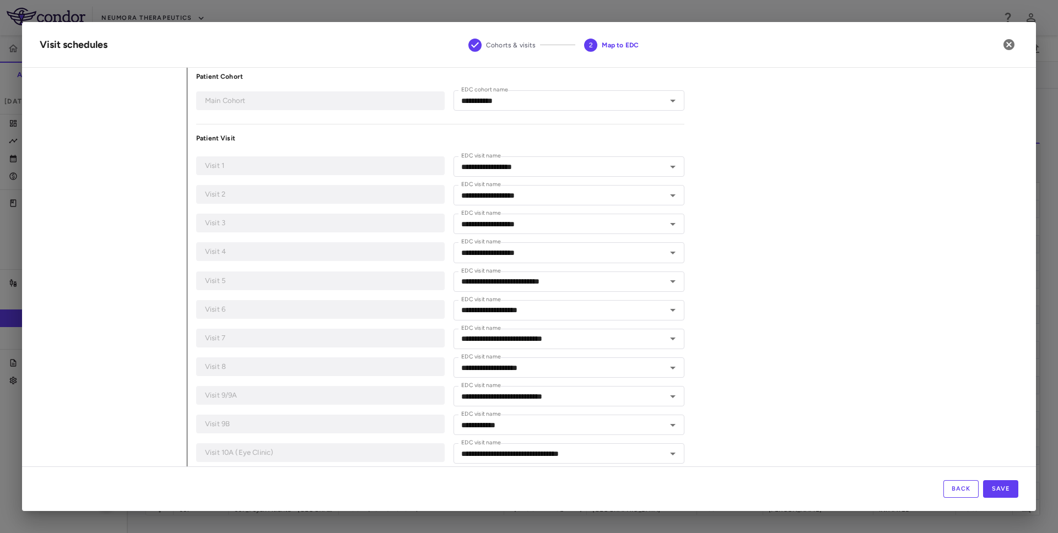
click at [788, 386] on div "**********" at bounding box center [602, 331] width 831 height 643
click at [597, 369] on input "**********" at bounding box center [553, 368] width 192 height 14
